Goal: Find specific page/section: Find specific page/section

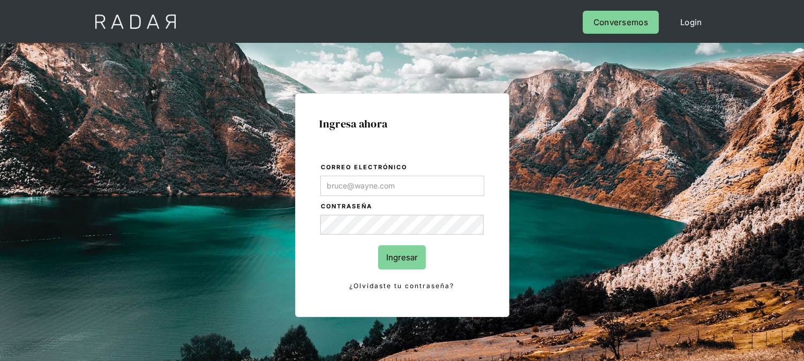
type input "[EMAIL_ADDRESS][DOMAIN_NAME]"
drag, startPoint x: 394, startPoint y: 255, endPoint x: 367, endPoint y: 170, distance: 89.0
click at [395, 255] on input "Ingresar" at bounding box center [402, 257] width 48 height 24
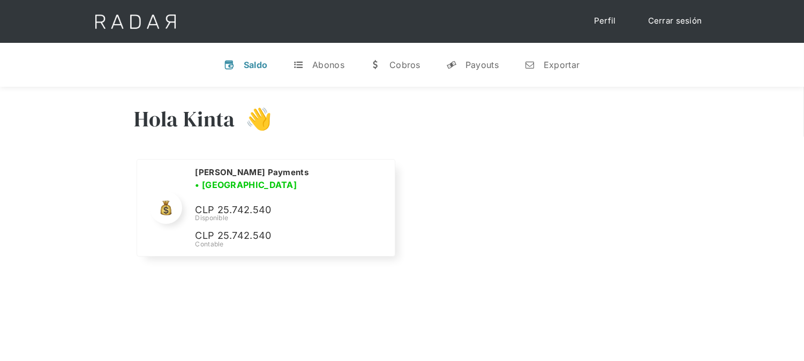
click at [678, 23] on link "Cerrar sesión" at bounding box center [676, 21] width 76 height 21
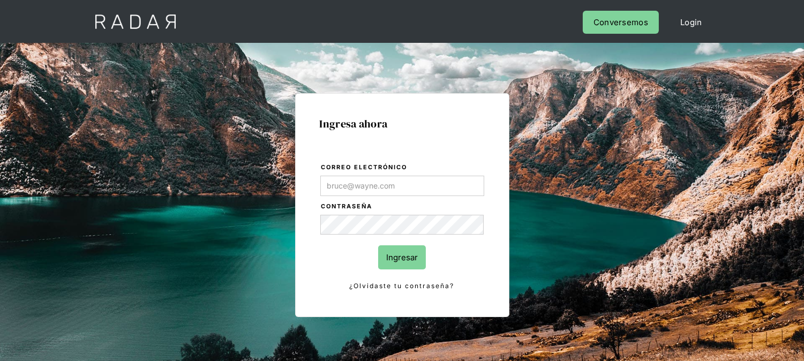
type input "[EMAIL_ADDRESS][DOMAIN_NAME]"
click at [403, 264] on input "Ingresar" at bounding box center [402, 257] width 48 height 24
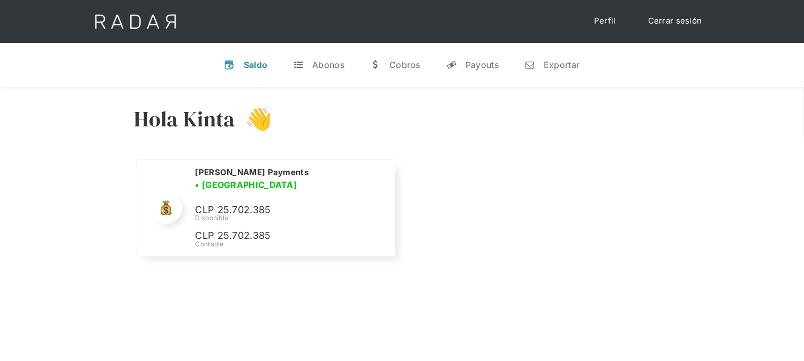
click at [676, 31] on div "Cerrar sesión Perfil" at bounding box center [402, 21] width 643 height 43
click at [672, 28] on link "Cerrar sesión" at bounding box center [676, 21] width 76 height 21
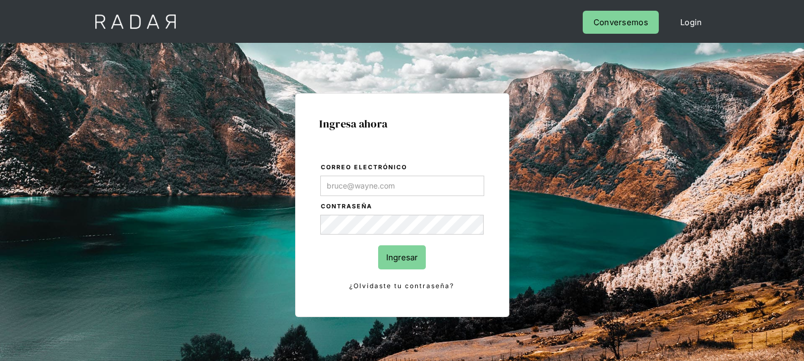
type input "[EMAIL_ADDRESS][DOMAIN_NAME]"
click at [408, 258] on input "Ingresar" at bounding box center [402, 257] width 48 height 24
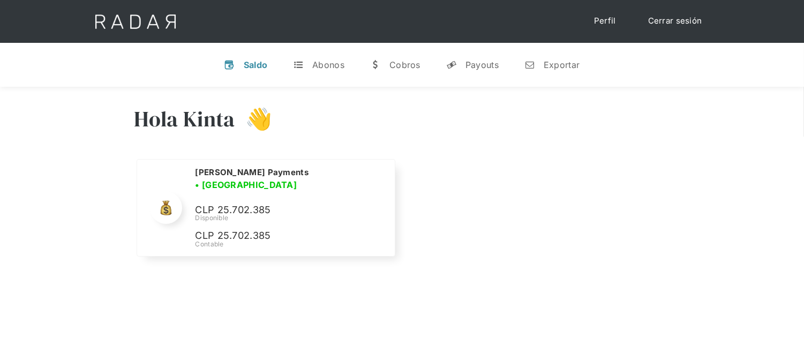
click at [704, 20] on link "Cerrar sesión" at bounding box center [676, 21] width 76 height 21
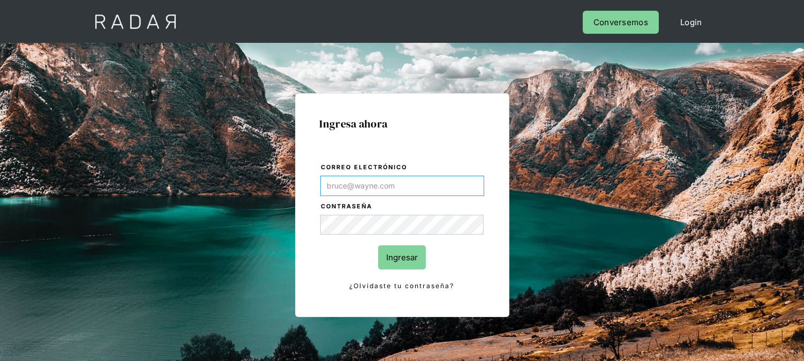
type input "[EMAIL_ADDRESS][DOMAIN_NAME]"
click at [422, 246] on input "Ingresar" at bounding box center [402, 257] width 48 height 24
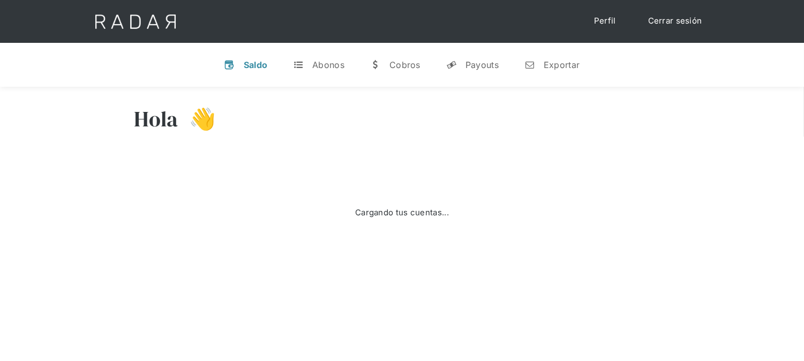
select select "monnetpayments"
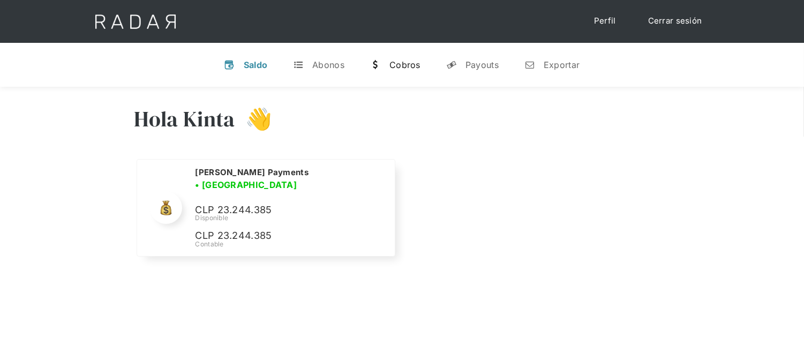
click at [385, 61] on link "w [GEOGRAPHIC_DATA]" at bounding box center [396, 65] width 68 height 28
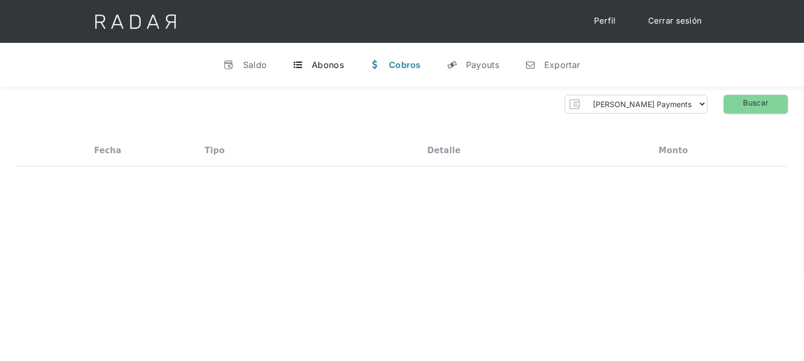
click at [327, 71] on link "t Abonos" at bounding box center [318, 65] width 69 height 28
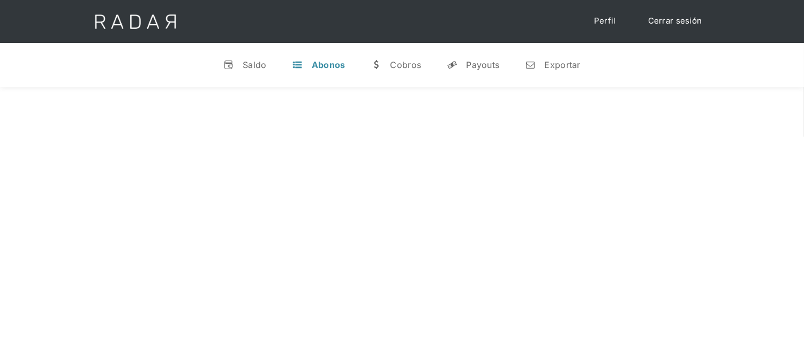
click at [324, 64] on div "Abonos" at bounding box center [329, 64] width 34 height 11
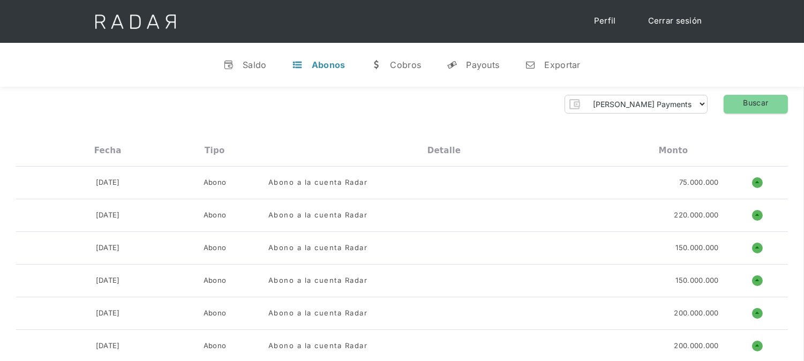
click at [130, 15] on img at bounding box center [135, 21] width 109 height 43
